Goal: Find specific page/section: Find specific page/section

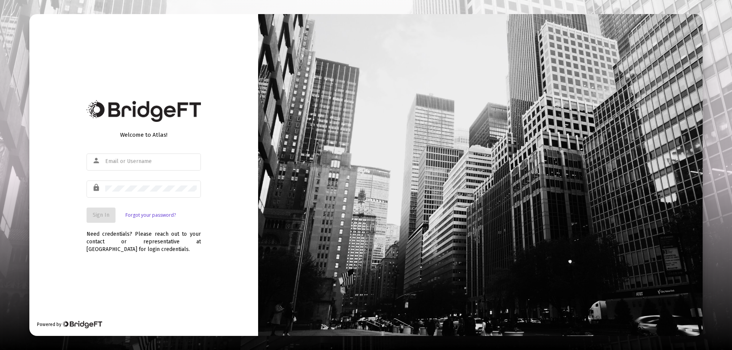
type input "[EMAIL_ADDRESS][DOMAIN_NAME]"
click at [101, 216] on span "Sign In" at bounding box center [101, 215] width 17 height 6
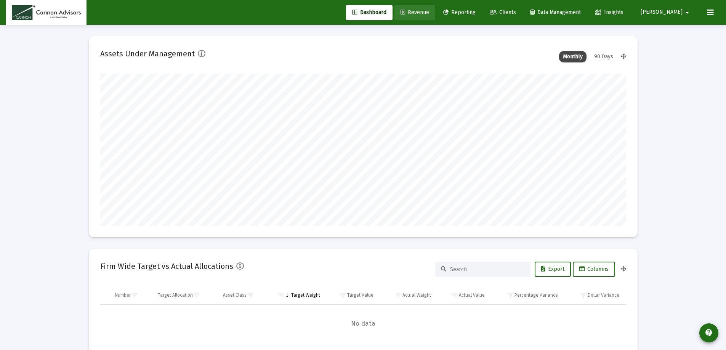
click at [429, 12] on span "Revenue" at bounding box center [414, 12] width 29 height 6
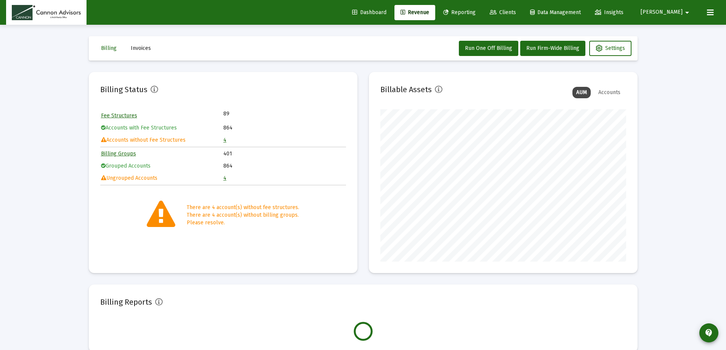
scroll to position [152, 246]
click at [224, 140] on link "4" at bounding box center [224, 140] width 3 height 6
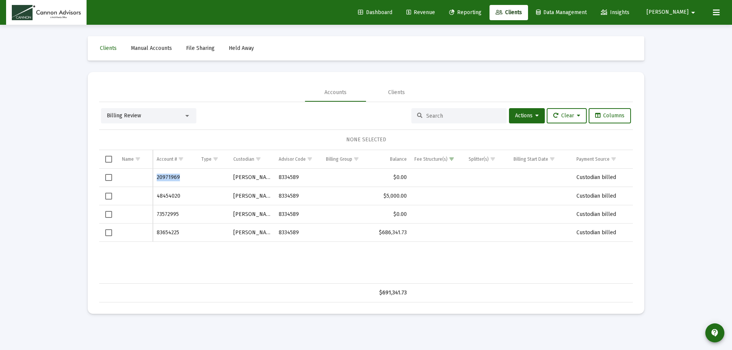
drag, startPoint x: 182, startPoint y: 177, endPoint x: 158, endPoint y: 175, distance: 24.5
click at [158, 175] on td "20971969" at bounding box center [175, 178] width 45 height 18
copy td "20971969"
click at [187, 197] on td "48454020" at bounding box center [175, 196] width 45 height 18
drag, startPoint x: 157, startPoint y: 197, endPoint x: 181, endPoint y: 197, distance: 24.4
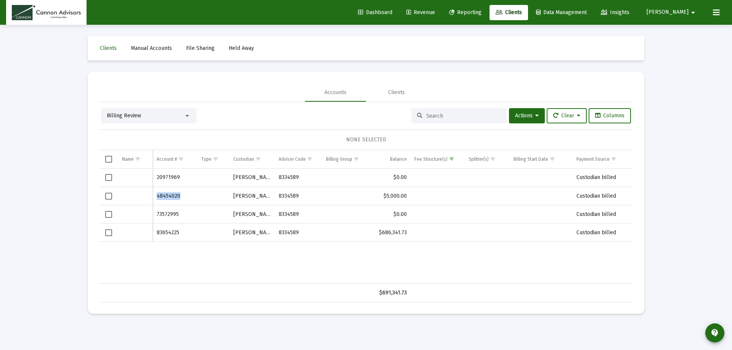
click at [181, 197] on td "48454020" at bounding box center [175, 196] width 45 height 18
copy td "48454020"
drag, startPoint x: 155, startPoint y: 213, endPoint x: 177, endPoint y: 214, distance: 22.5
click at [177, 214] on td "73572995" at bounding box center [175, 214] width 45 height 18
copy td "73572995"
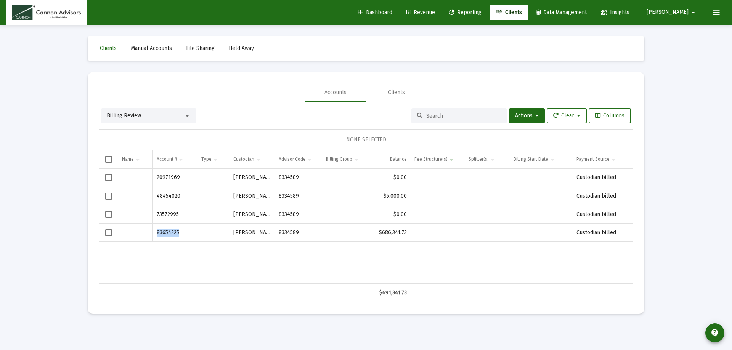
drag, startPoint x: 157, startPoint y: 231, endPoint x: 184, endPoint y: 232, distance: 27.4
click at [184, 232] on td "83654225" at bounding box center [175, 233] width 45 height 18
copy td "83654225"
click at [392, 10] on span "Dashboard" at bounding box center [375, 12] width 34 height 6
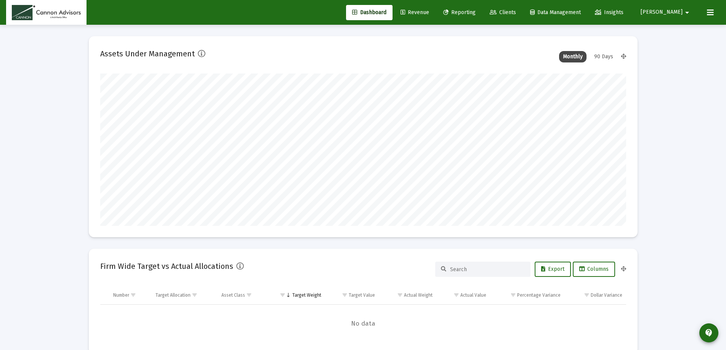
scroll to position [152, 283]
click at [429, 11] on span "Revenue" at bounding box center [414, 12] width 29 height 6
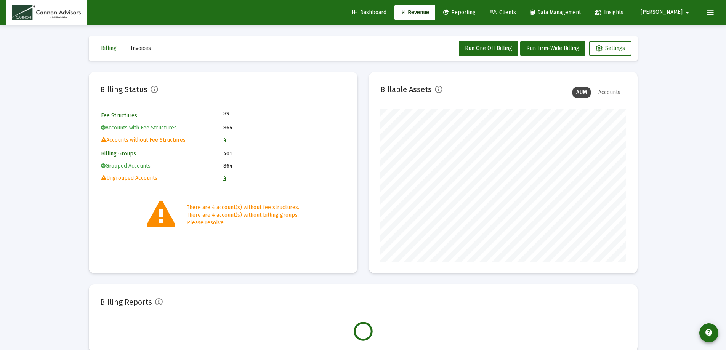
scroll to position [152, 246]
click at [226, 140] on link "4" at bounding box center [224, 140] width 3 height 6
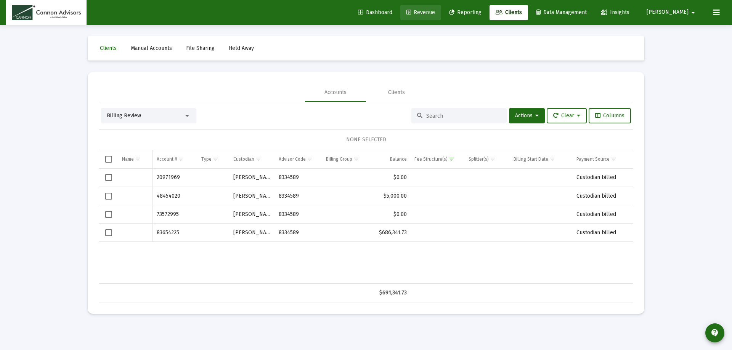
click at [441, 7] on link "Revenue" at bounding box center [420, 12] width 41 height 15
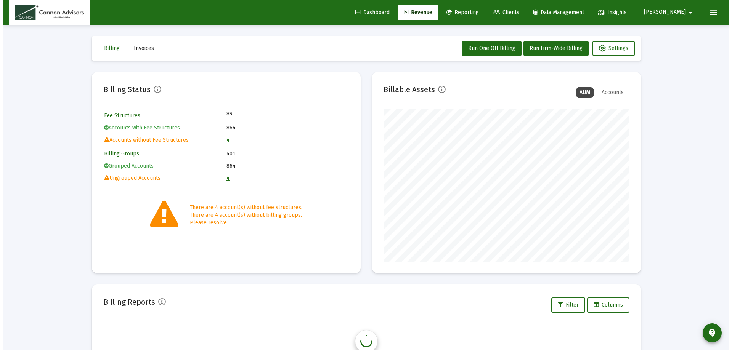
scroll to position [152, 246]
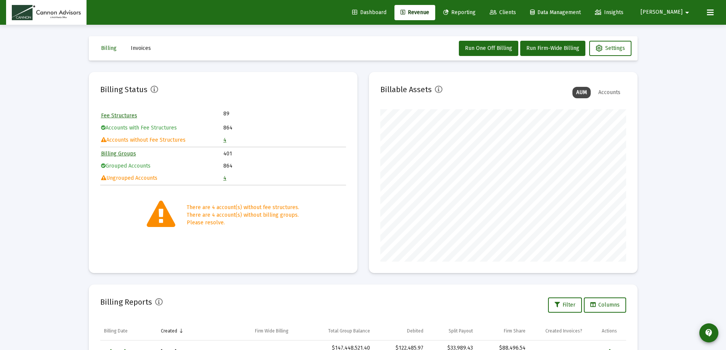
click at [224, 140] on link "4" at bounding box center [224, 140] width 3 height 6
